Goal: Information Seeking & Learning: Learn about a topic

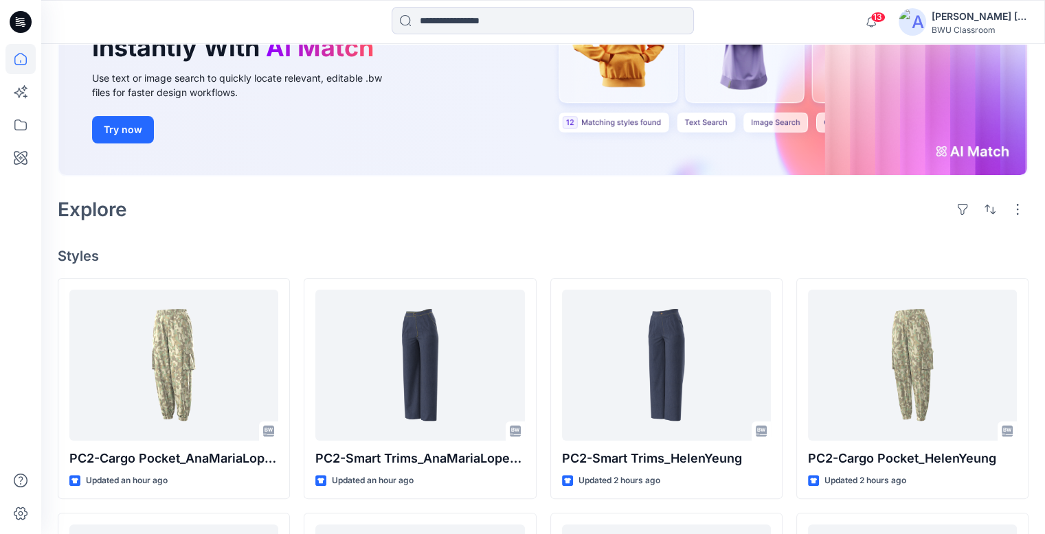
scroll to position [206, 0]
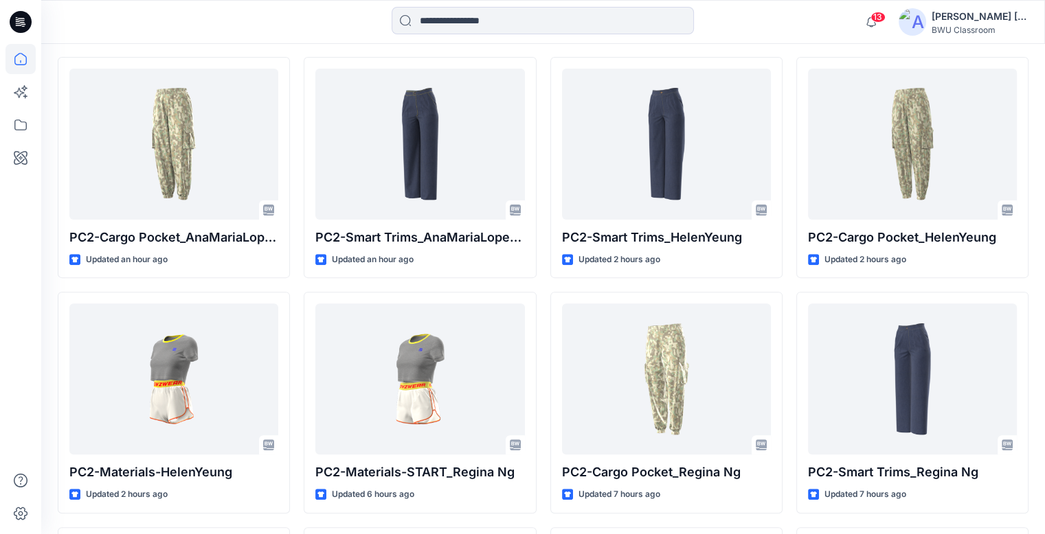
scroll to position [412, 0]
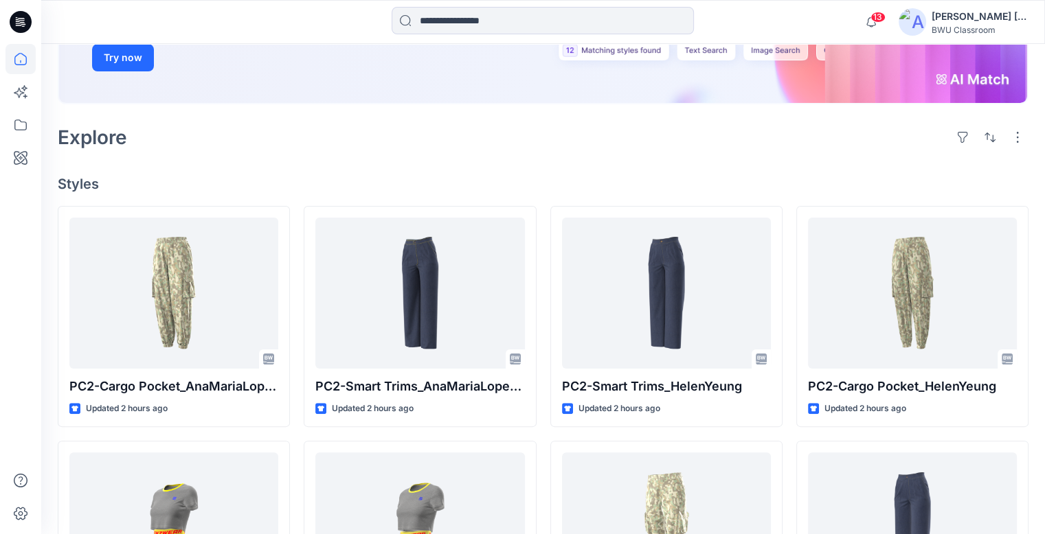
scroll to position [275, 0]
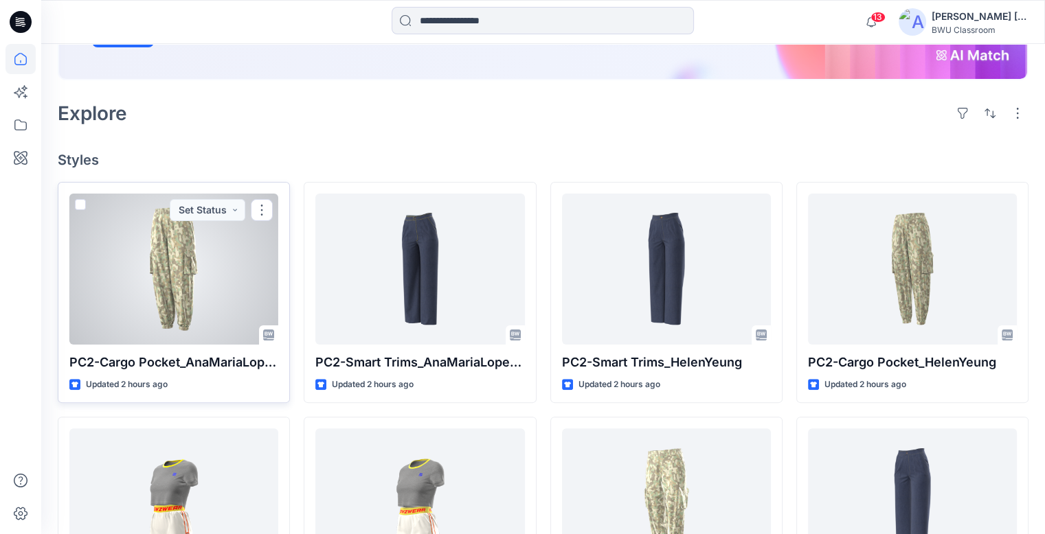
click at [223, 258] on div at bounding box center [173, 269] width 209 height 151
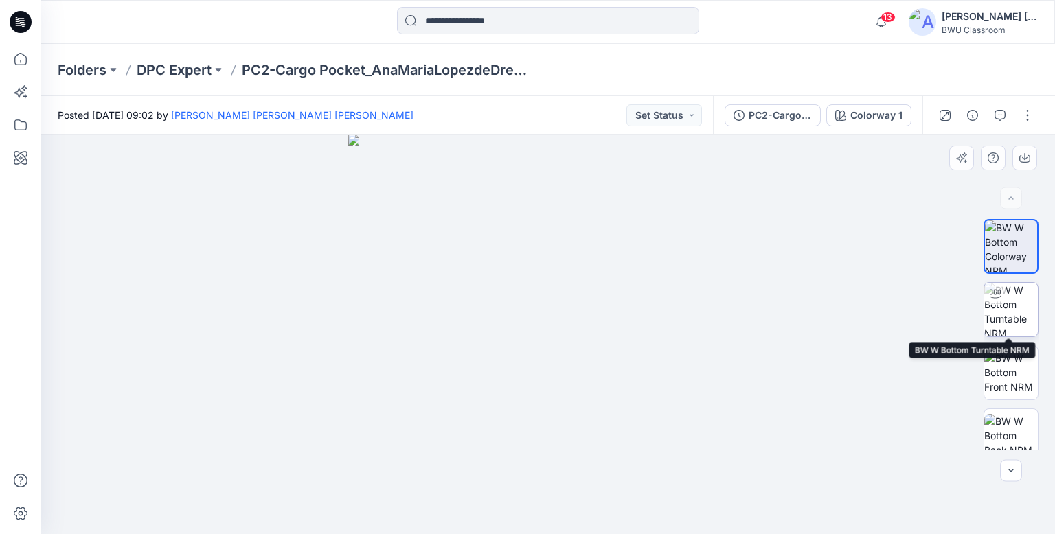
click at [1005, 303] on img at bounding box center [1011, 310] width 54 height 54
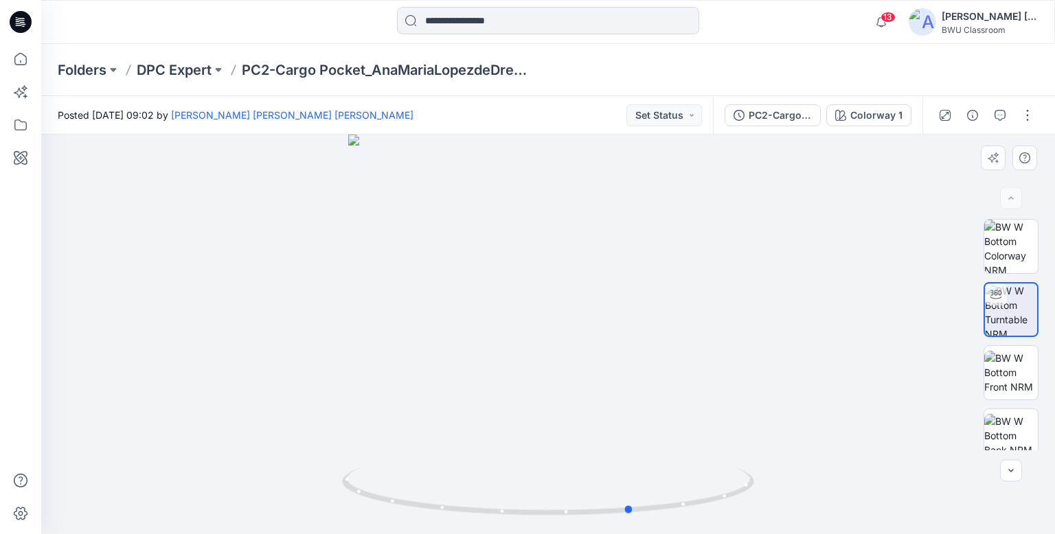
drag, startPoint x: 711, startPoint y: 511, endPoint x: 418, endPoint y: 447, distance: 300.1
click at [385, 492] on icon at bounding box center [549, 494] width 415 height 52
drag, startPoint x: 566, startPoint y: 231, endPoint x: 556, endPoint y: 420, distance: 188.4
click at [556, 420] on img at bounding box center [538, 115] width 1651 height 837
drag, startPoint x: 656, startPoint y: 509, endPoint x: 400, endPoint y: 518, distance: 255.6
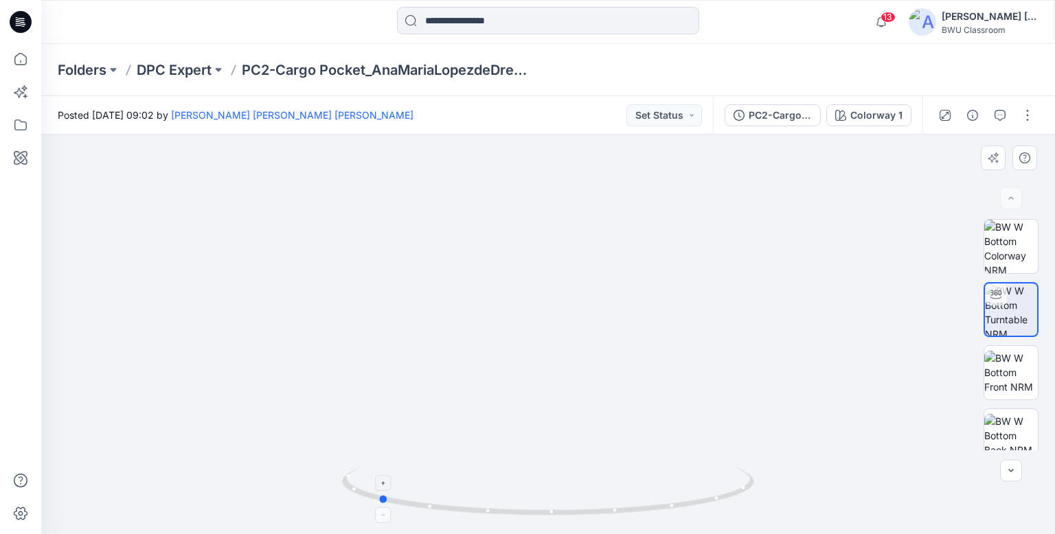
click at [400, 510] on div at bounding box center [548, 500] width 412 height 69
click at [12, 23] on icon at bounding box center [21, 22] width 22 height 22
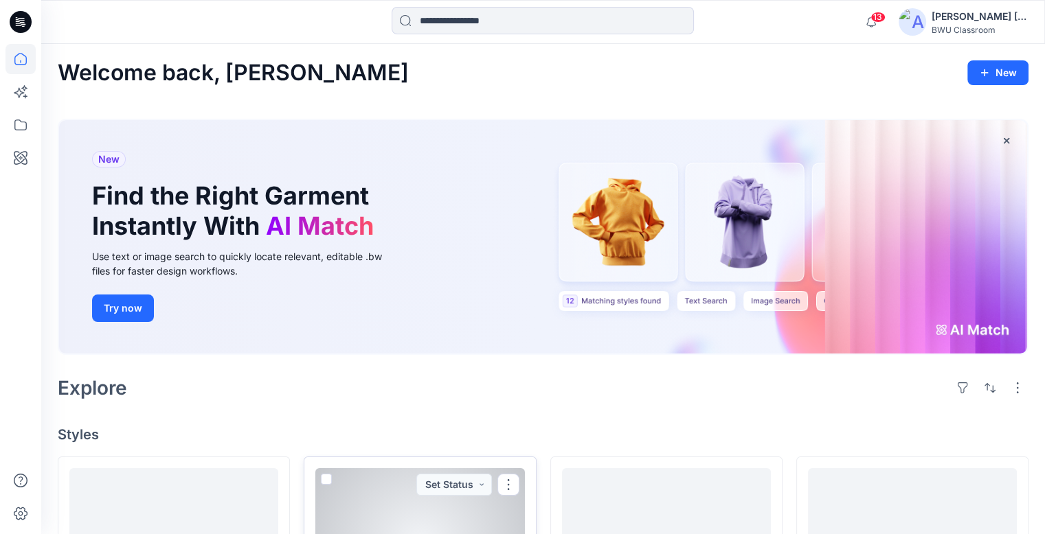
click at [431, 490] on div at bounding box center [419, 543] width 209 height 151
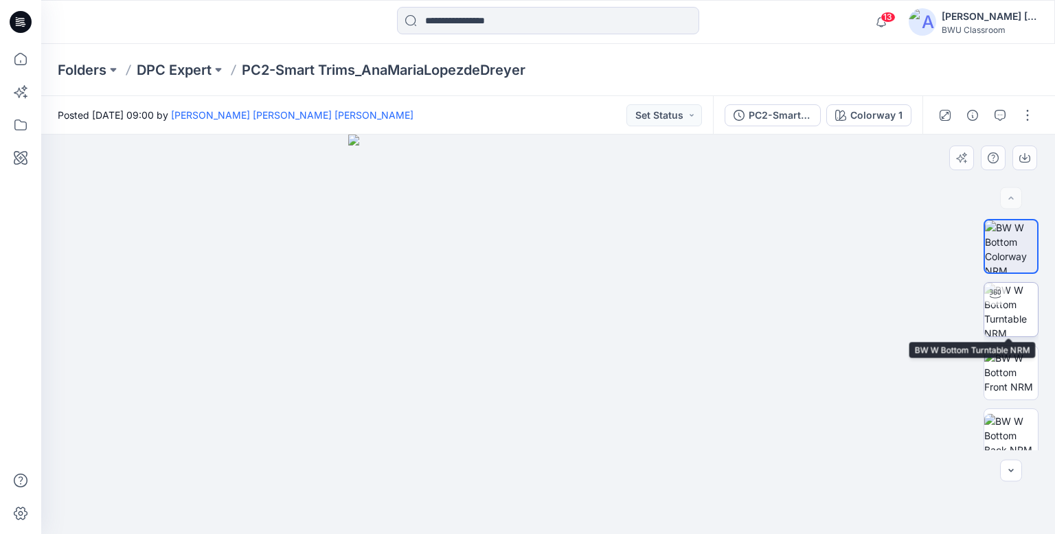
click at [1010, 309] on img at bounding box center [1011, 310] width 54 height 54
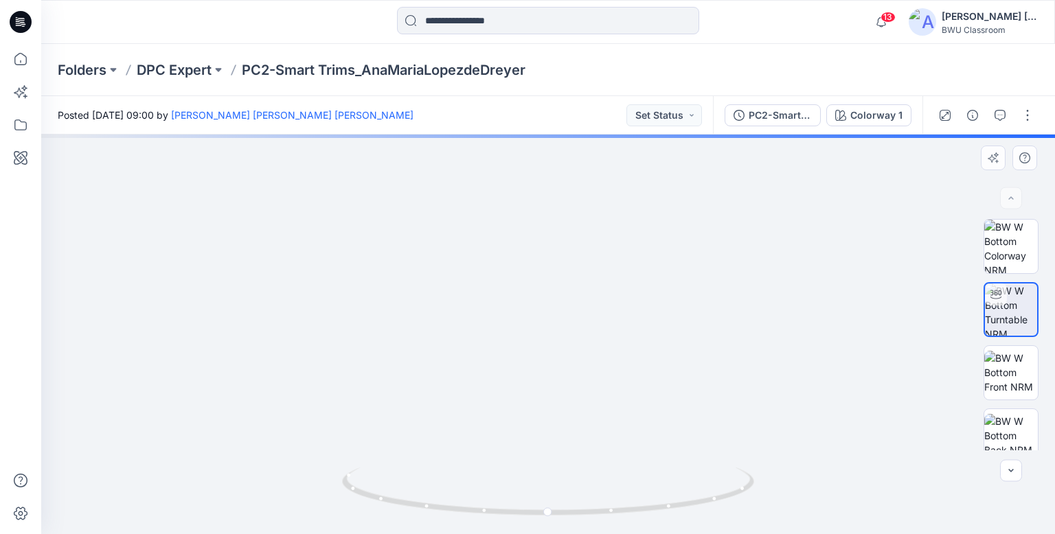
drag, startPoint x: 568, startPoint y: 261, endPoint x: 552, endPoint y: 459, distance: 199.1
click at [552, 459] on img at bounding box center [548, 294] width 956 height 479
drag, startPoint x: 593, startPoint y: 286, endPoint x: 581, endPoint y: 403, distance: 117.4
click at [581, 403] on img at bounding box center [548, 335] width 956 height 400
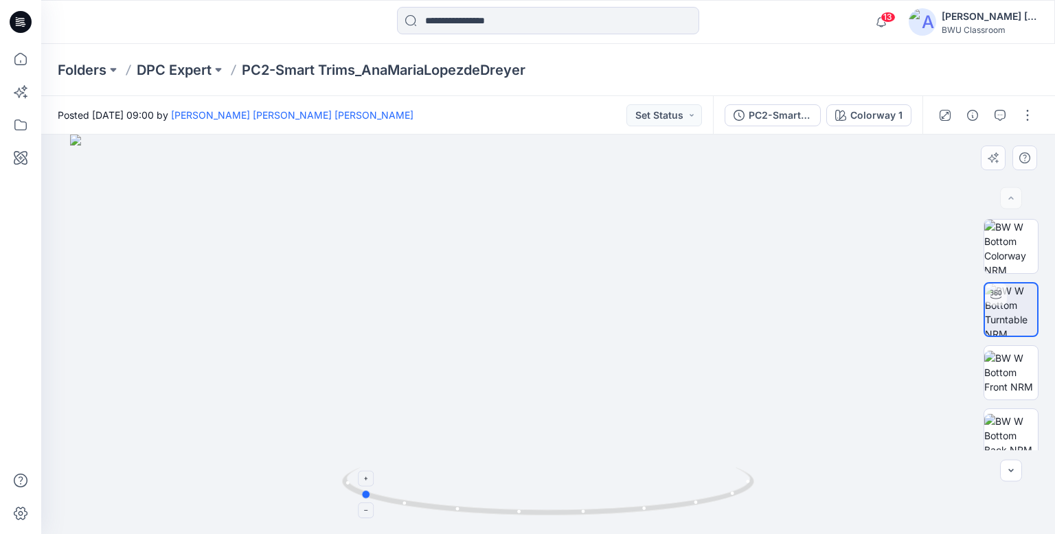
drag, startPoint x: 657, startPoint y: 512, endPoint x: 528, endPoint y: 440, distance: 147.3
click at [468, 510] on icon at bounding box center [549, 494] width 415 height 52
drag, startPoint x: 8, startPoint y: 9, endPoint x: 17, endPoint y: 10, distance: 9.0
click at [12, 9] on div at bounding box center [21, 22] width 44 height 44
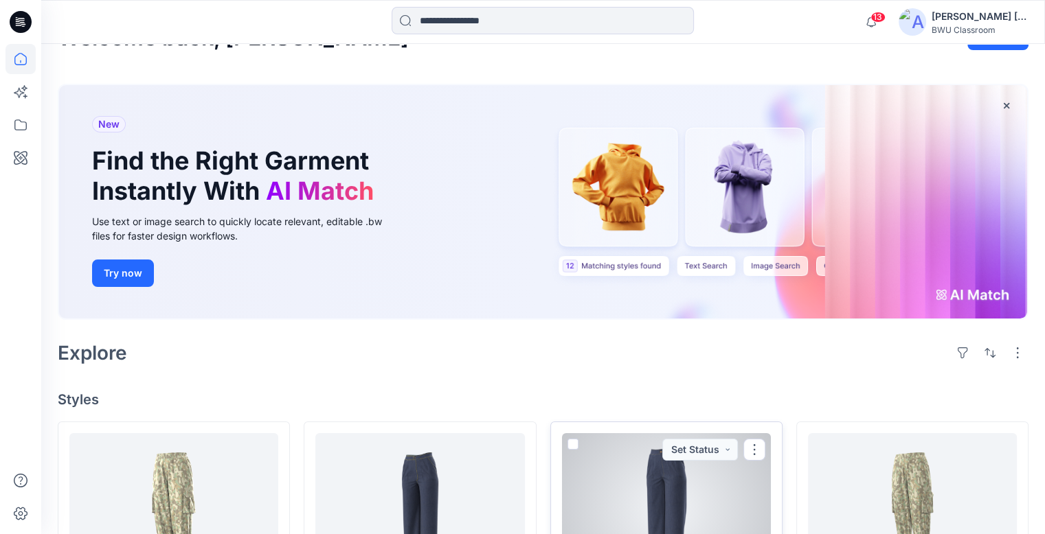
scroll to position [69, 0]
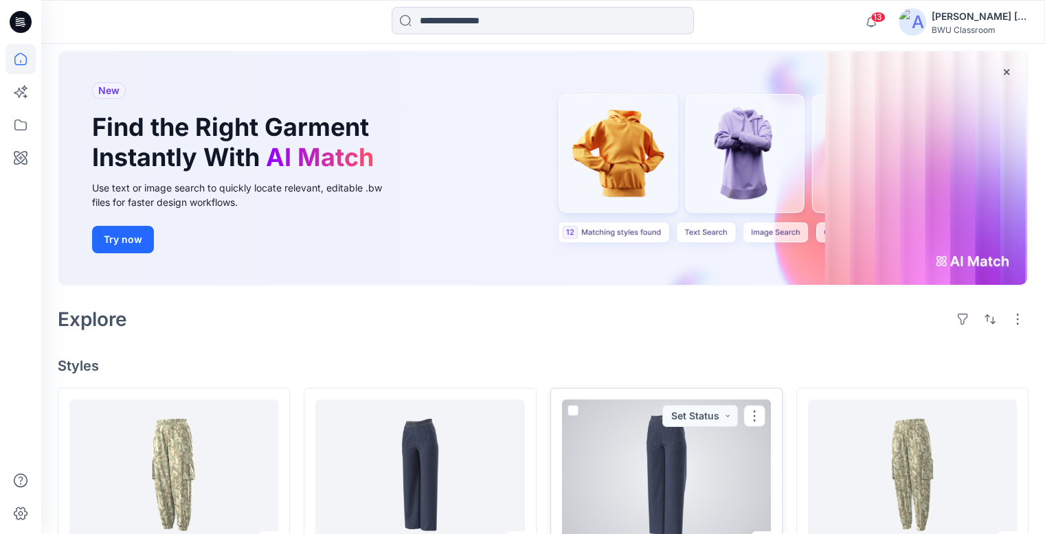
click at [691, 439] on div at bounding box center [666, 475] width 209 height 151
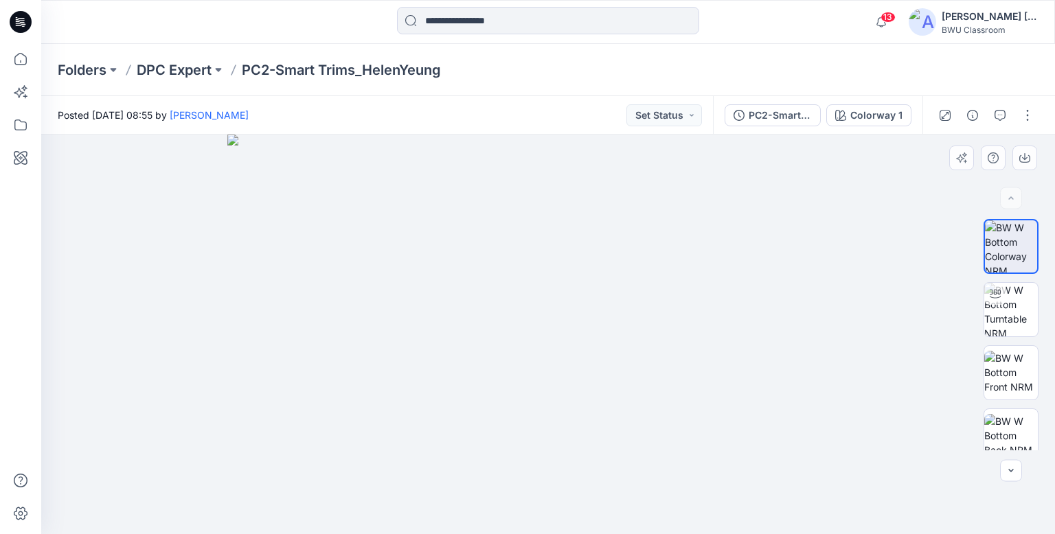
drag, startPoint x: 576, startPoint y: 227, endPoint x: 567, endPoint y: 368, distance: 141.8
click at [567, 368] on img at bounding box center [547, 335] width 641 height 400
click at [1004, 312] on img at bounding box center [1011, 310] width 54 height 54
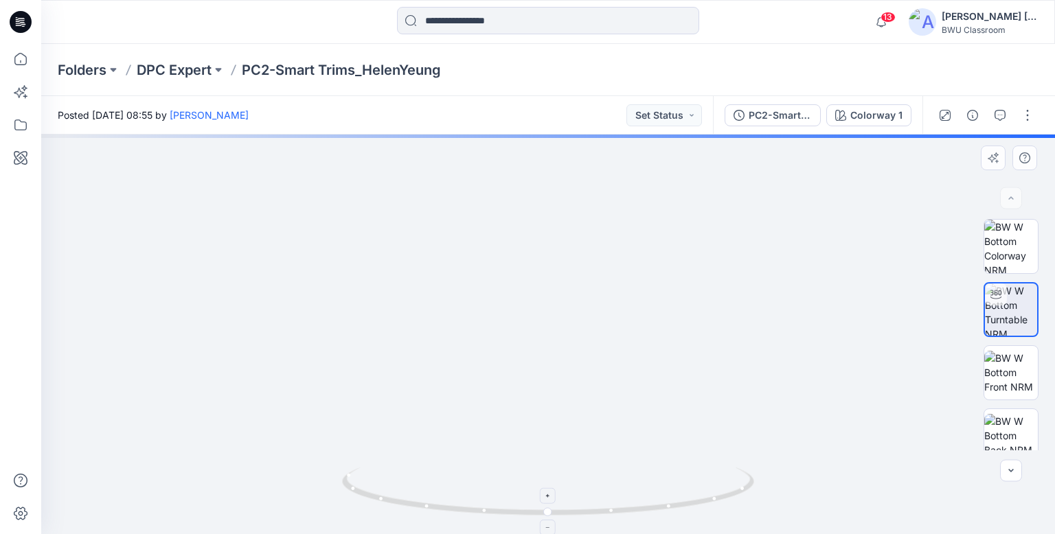
drag, startPoint x: 611, startPoint y: 231, endPoint x: 611, endPoint y: 479, distance: 247.2
click at [611, 479] on div at bounding box center [548, 335] width 1014 height 400
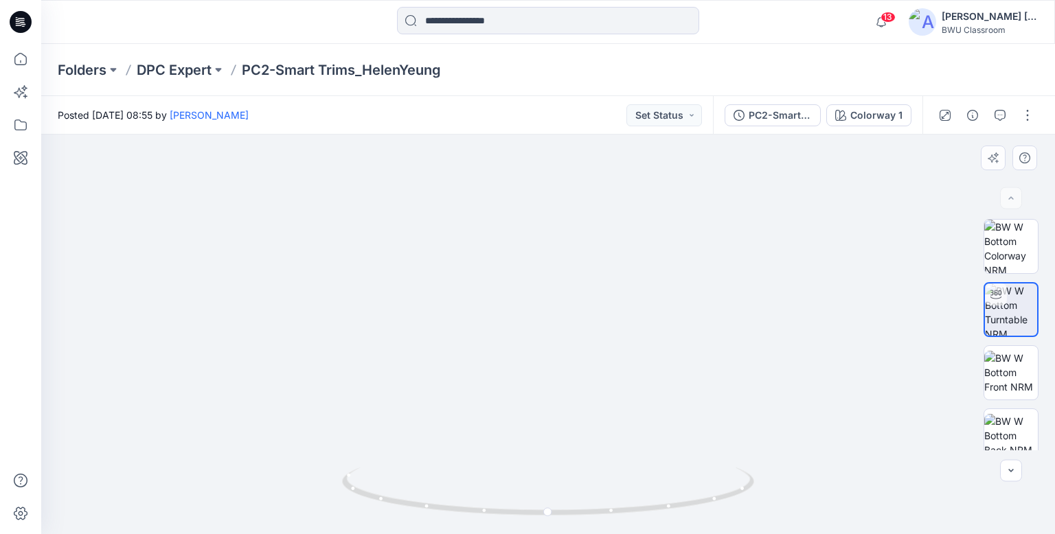
drag, startPoint x: 602, startPoint y: 275, endPoint x: 596, endPoint y: 409, distance: 134.0
click at [602, 456] on img at bounding box center [545, 134] width 1790 height 800
drag, startPoint x: 613, startPoint y: 251, endPoint x: 606, endPoint y: 439, distance: 188.3
click at [606, 439] on img at bounding box center [548, 222] width 1790 height 624
drag, startPoint x: 708, startPoint y: 516, endPoint x: 533, endPoint y: 508, distance: 175.3
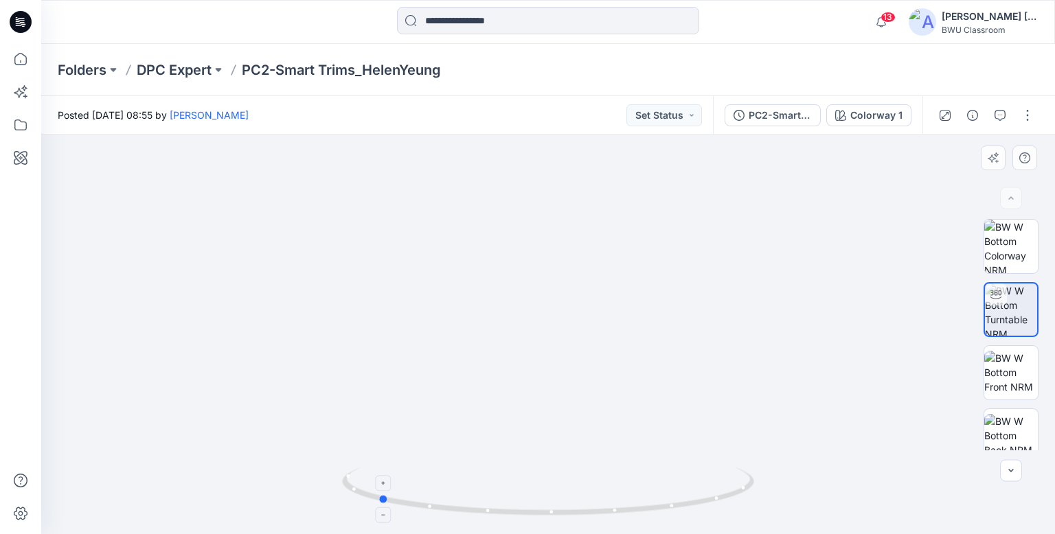
click at [538, 510] on div at bounding box center [548, 500] width 412 height 69
click at [16, 20] on icon at bounding box center [21, 22] width 22 height 22
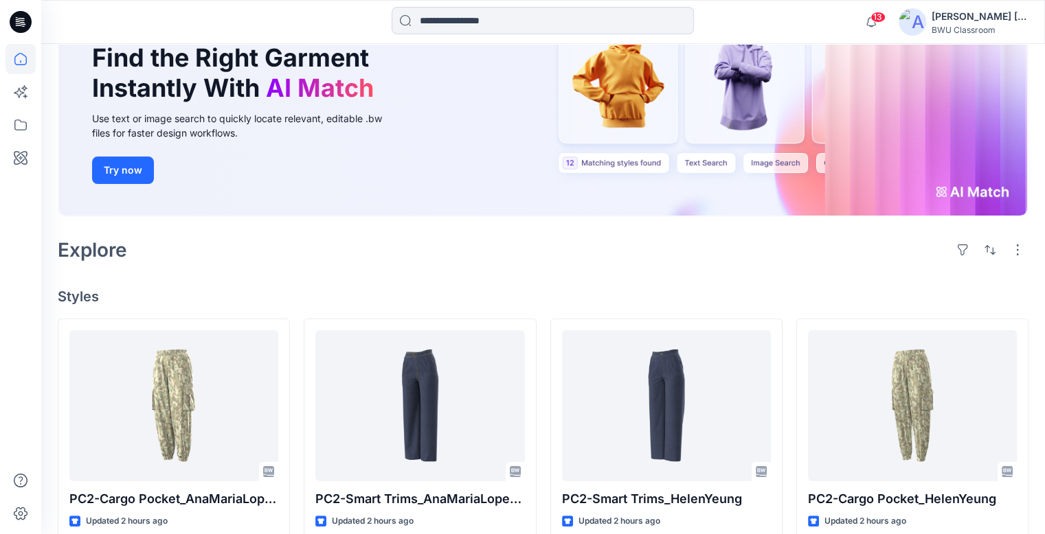
scroll to position [206, 0]
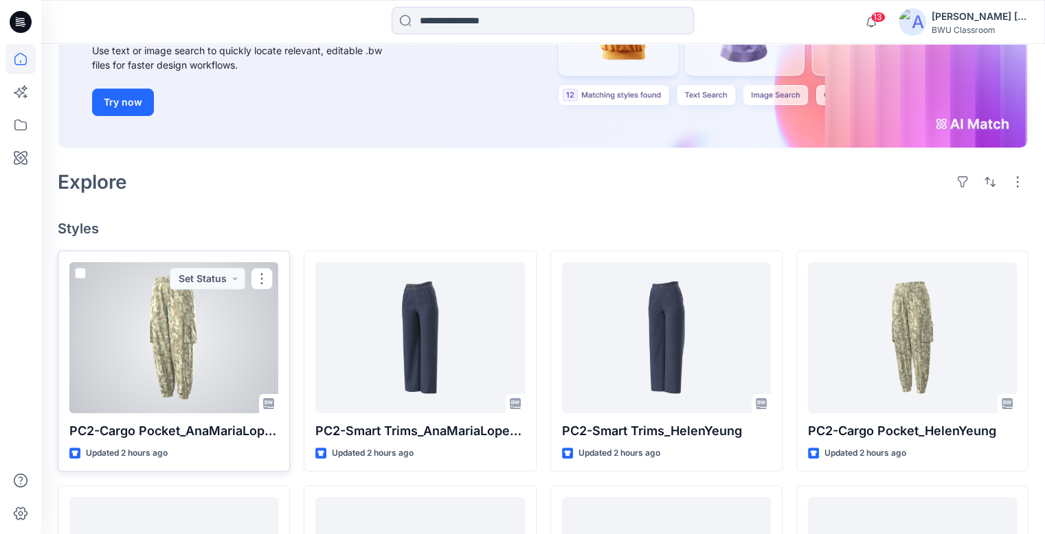
click at [190, 303] on div at bounding box center [173, 337] width 209 height 151
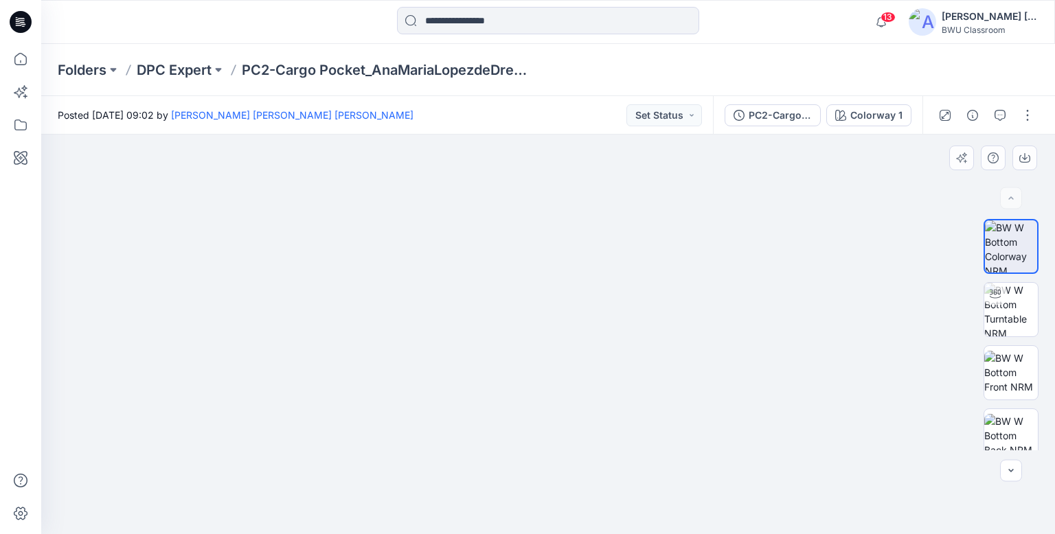
drag, startPoint x: 589, startPoint y: 210, endPoint x: 580, endPoint y: 391, distance: 180.8
click at [581, 404] on img at bounding box center [548, 299] width 762 height 468
click at [1019, 306] on img at bounding box center [1011, 310] width 54 height 54
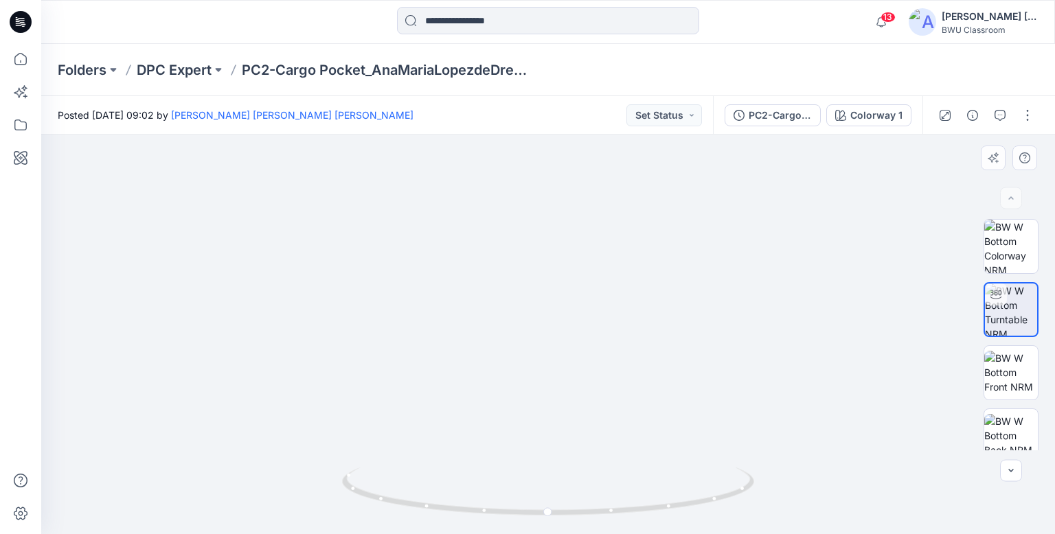
drag, startPoint x: 587, startPoint y: 222, endPoint x: 578, endPoint y: 432, distance: 210.4
click at [578, 446] on img at bounding box center [537, 122] width 1512 height 824
drag, startPoint x: 613, startPoint y: 331, endPoint x: 620, endPoint y: 429, distance: 97.8
click at [618, 454] on img at bounding box center [539, 210] width 1512 height 648
drag, startPoint x: 627, startPoint y: 252, endPoint x: 606, endPoint y: 447, distance: 196.2
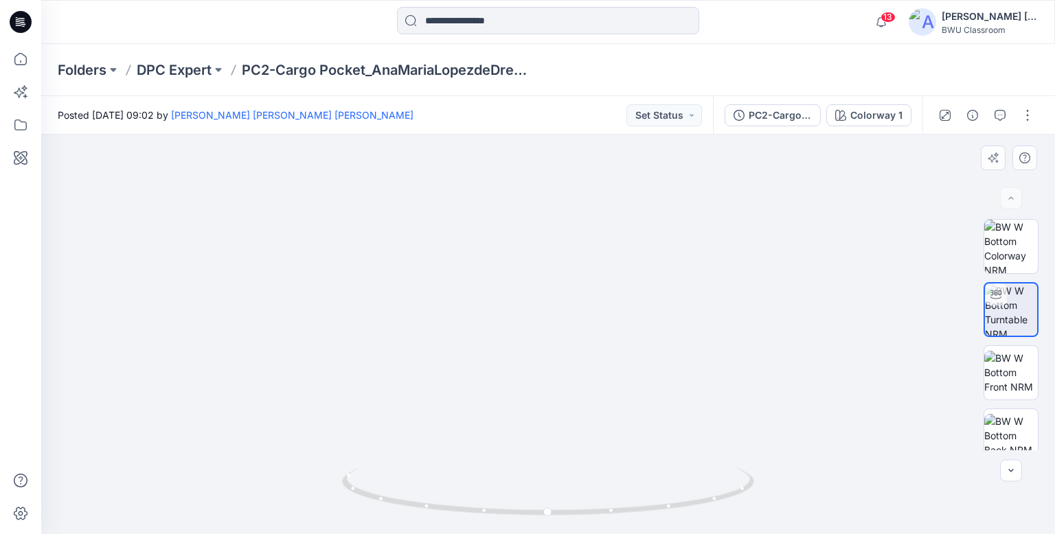
click at [607, 454] on img at bounding box center [519, 335] width 1929 height 400
drag, startPoint x: 727, startPoint y: 498, endPoint x: 622, endPoint y: 492, distance: 105.3
click at [623, 510] on div at bounding box center [548, 500] width 412 height 69
drag, startPoint x: 619, startPoint y: 388, endPoint x: 639, endPoint y: 255, distance: 134.0
click at [639, 255] on img at bounding box center [544, 250] width 1825 height 568
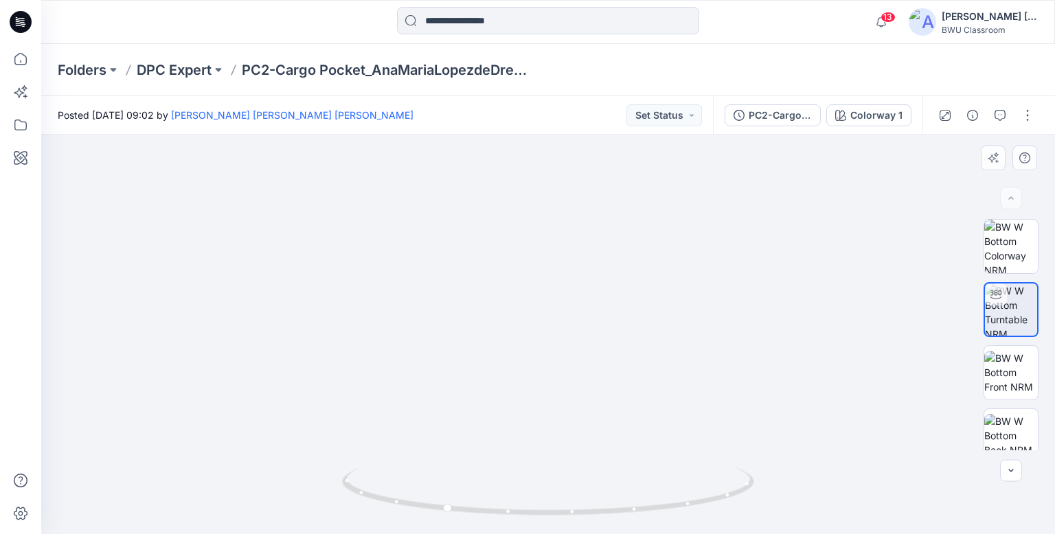
drag, startPoint x: 589, startPoint y: 396, endPoint x: 605, endPoint y: 262, distance: 134.2
click at [605, 262] on img at bounding box center [560, 183] width 1825 height 702
click at [30, 21] on icon at bounding box center [21, 22] width 22 height 22
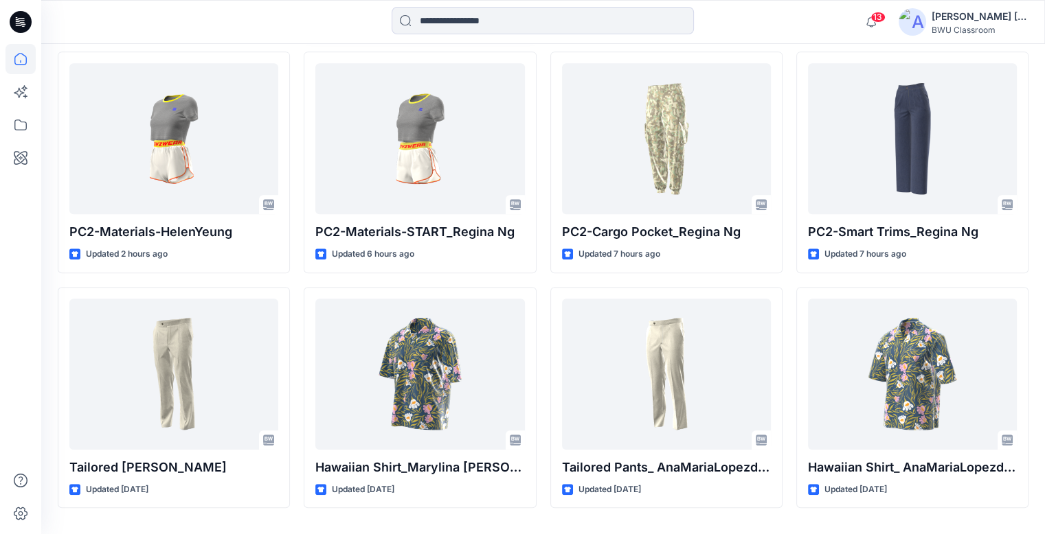
scroll to position [651, 0]
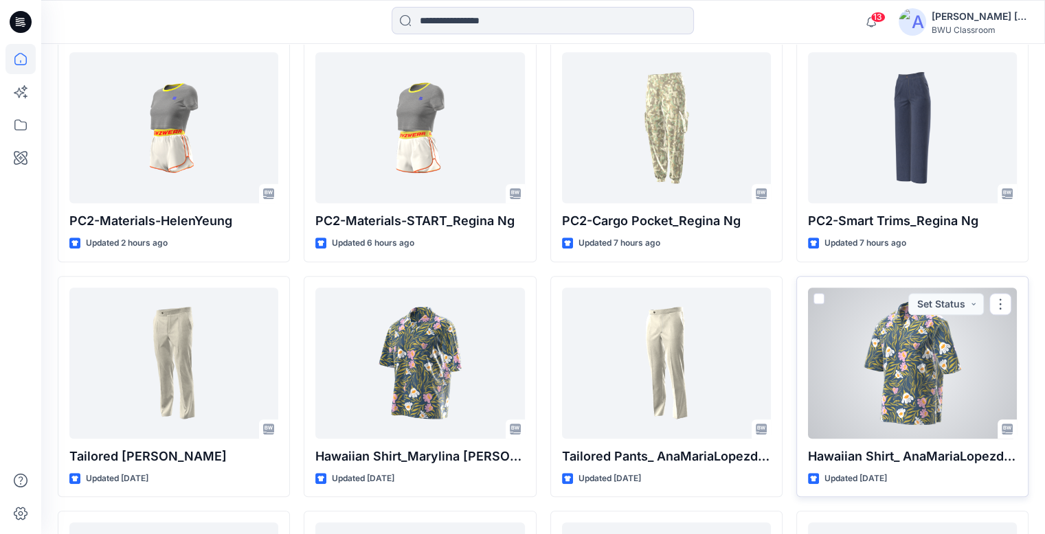
click at [871, 358] on div at bounding box center [912, 363] width 209 height 151
